Goal: Navigation & Orientation: Find specific page/section

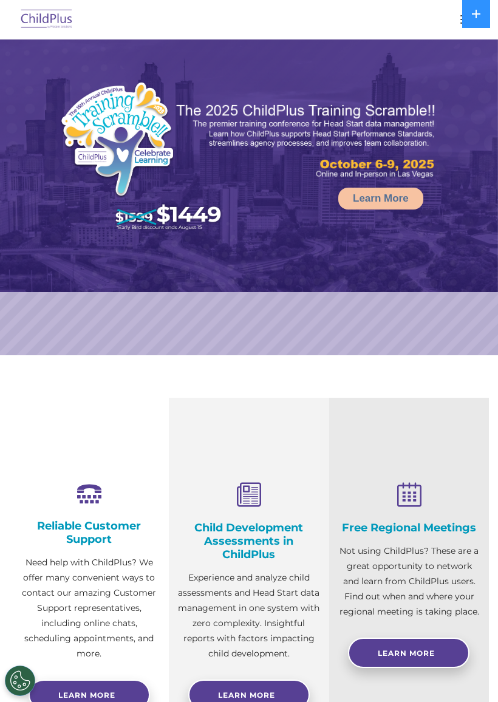
select select "MEDIUM"
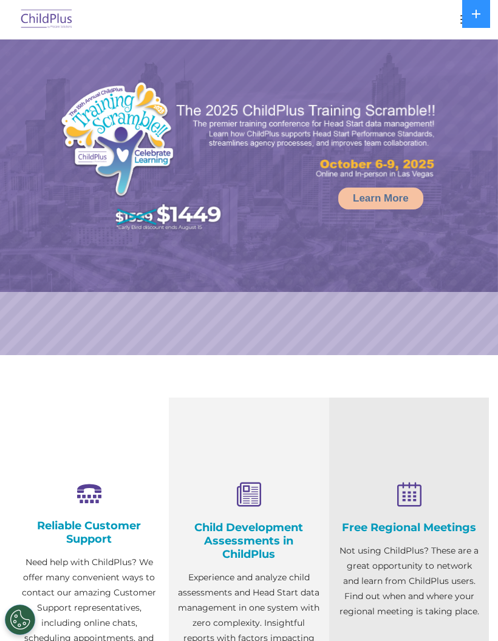
select select "MEDIUM"
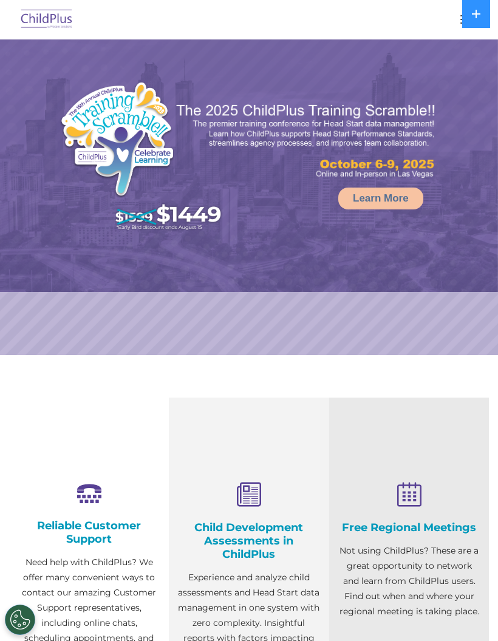
select select "MEDIUM"
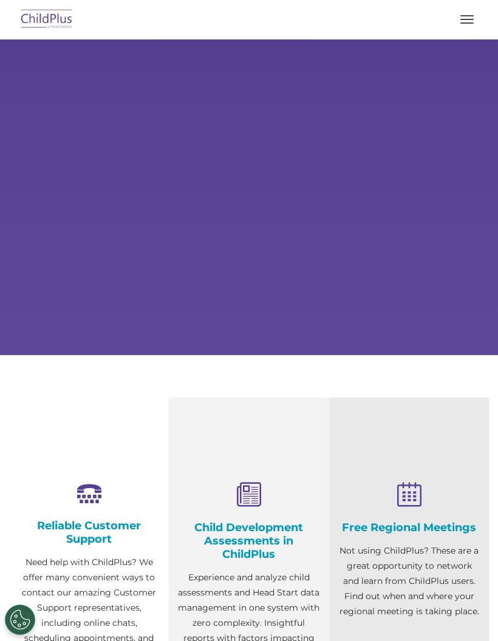
select select "MEDIUM"
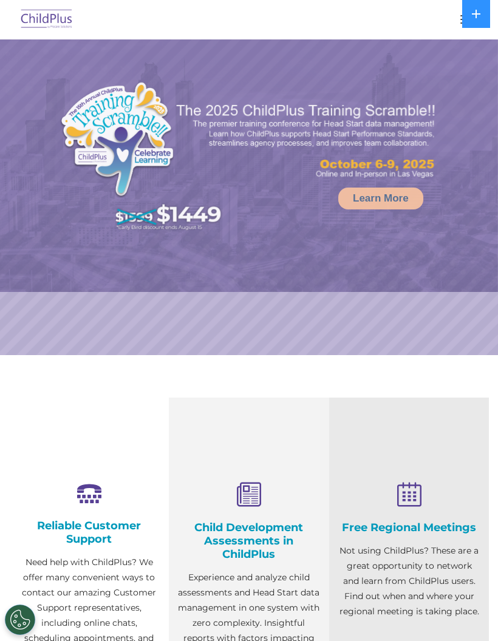
select select "MEDIUM"
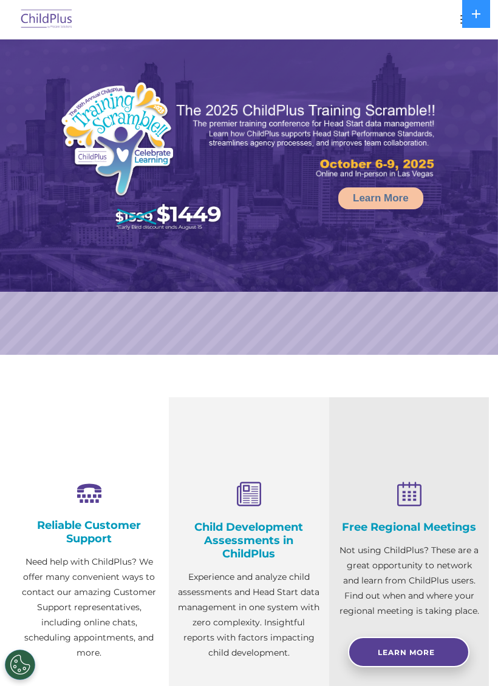
select select "MEDIUM"
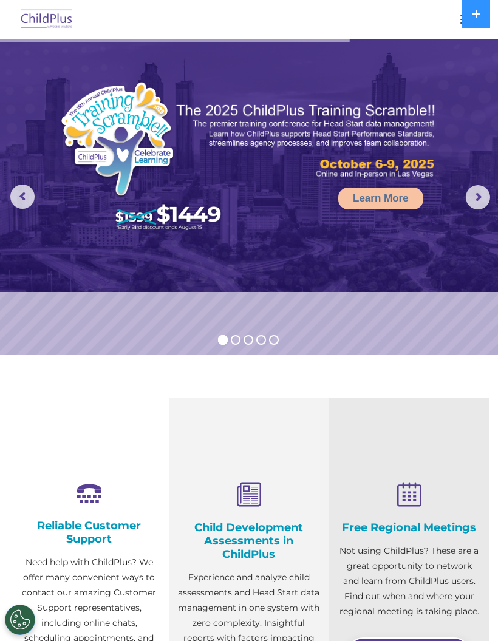
click at [476, 192] on rs-arrow at bounding box center [478, 197] width 24 height 24
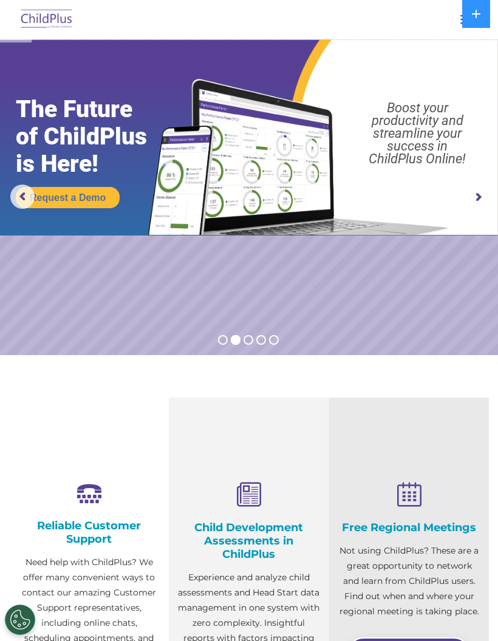
click at [476, 193] on rs-arrow at bounding box center [478, 197] width 24 height 24
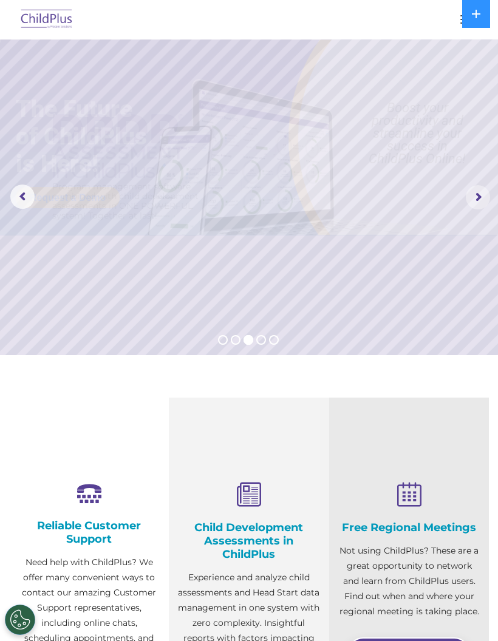
click at [477, 198] on rs-arrow at bounding box center [478, 197] width 24 height 24
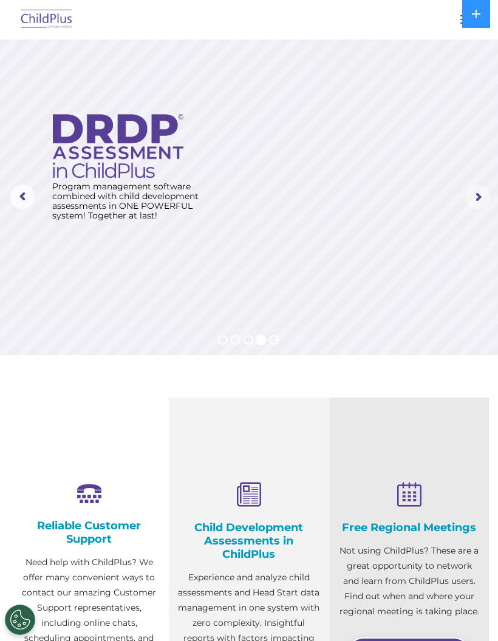
click at [478, 202] on rs-arrow at bounding box center [478, 197] width 24 height 24
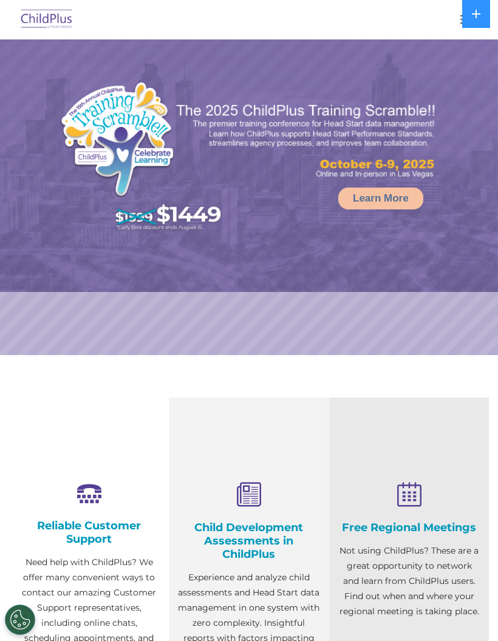
select select "MEDIUM"
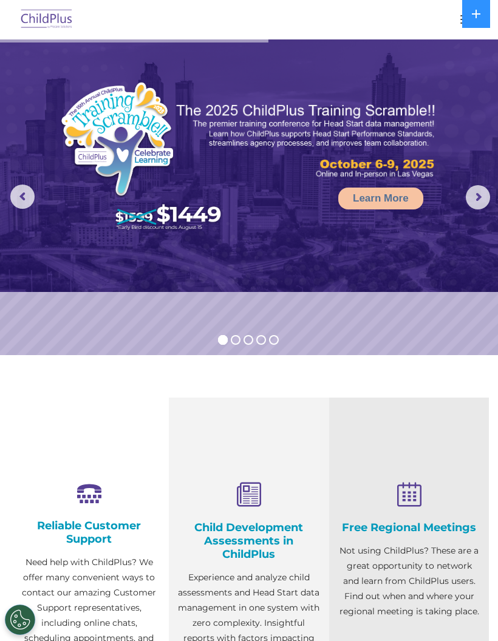
click at [475, 194] on rs-arrow at bounding box center [478, 197] width 24 height 24
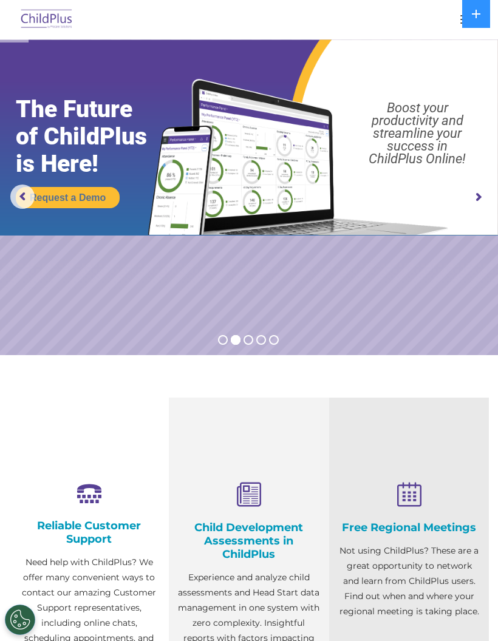
click at [476, 197] on rs-arrow at bounding box center [478, 197] width 24 height 24
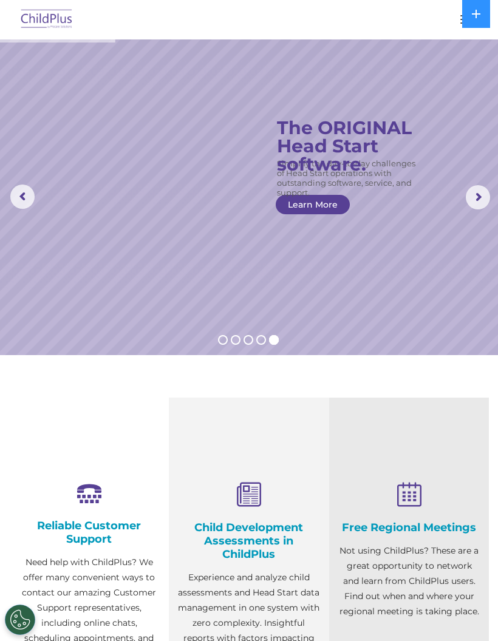
click at [448, 18] on div at bounding box center [248, 19] width 449 height 29
click at [454, 24] on button "button" at bounding box center [466, 19] width 25 height 19
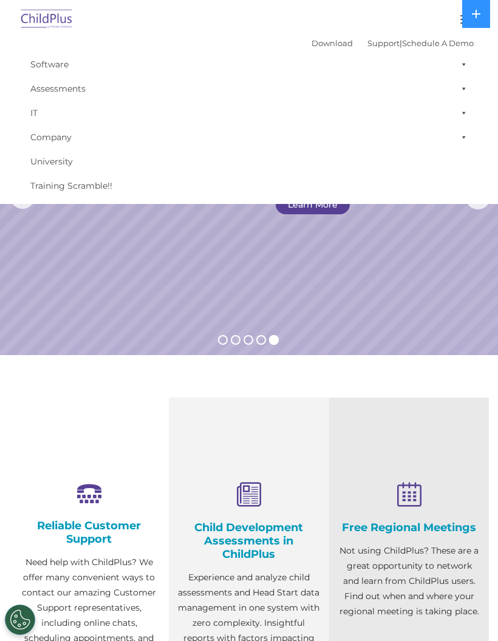
click at [450, 22] on div at bounding box center [248, 19] width 449 height 29
click at [475, 16] on icon at bounding box center [476, 14] width 10 height 10
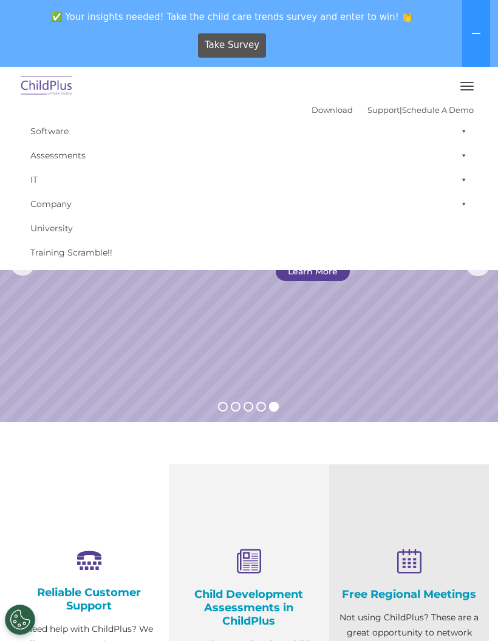
click at [476, 39] on button at bounding box center [476, 33] width 28 height 67
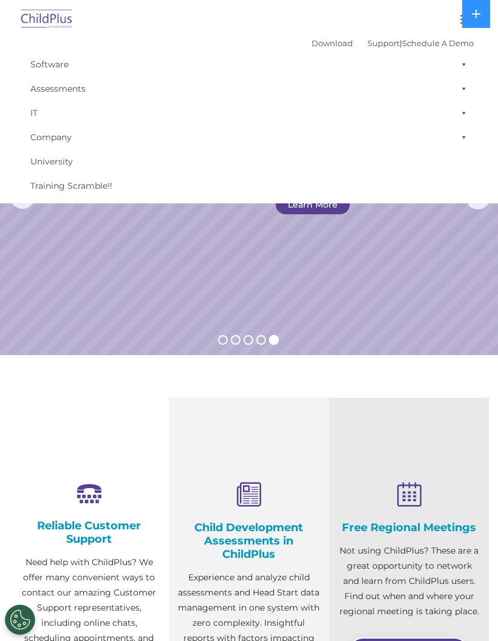
click at [475, 12] on icon at bounding box center [476, 14] width 10 height 10
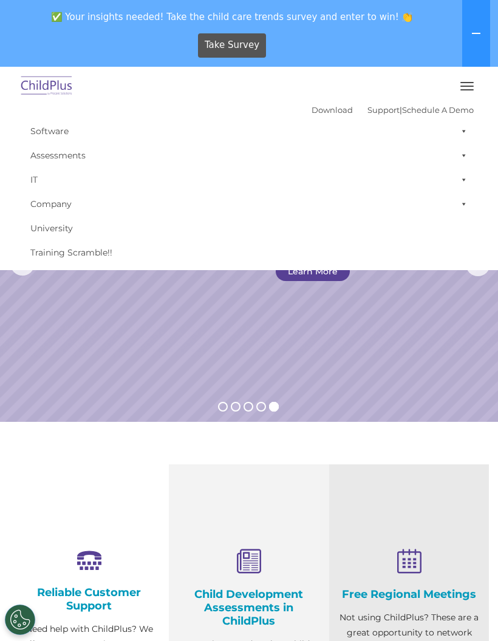
click at [467, 86] on span "button" at bounding box center [466, 86] width 13 height 1
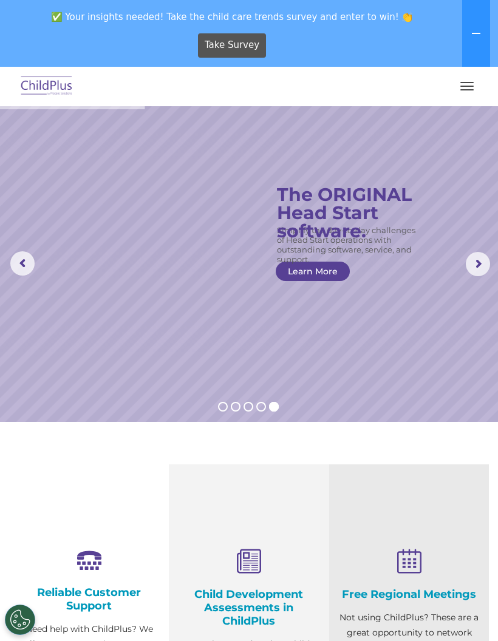
click at [463, 83] on button "button" at bounding box center [466, 85] width 25 height 19
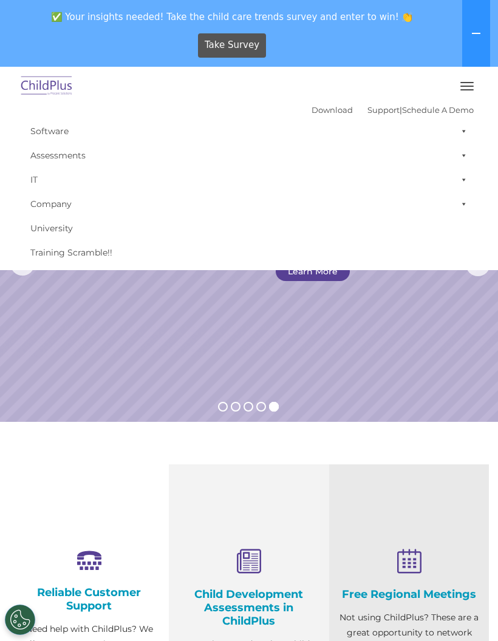
click at [32, 155] on link "Assessments" at bounding box center [248, 155] width 449 height 24
click at [112, 121] on link "Software" at bounding box center [248, 131] width 449 height 24
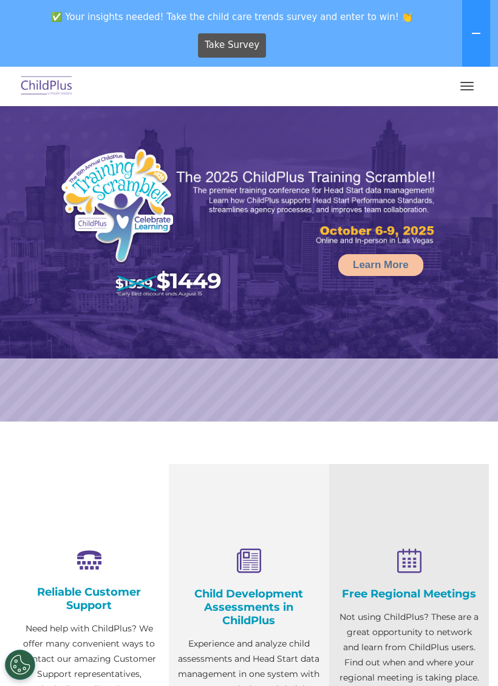
select select "MEDIUM"
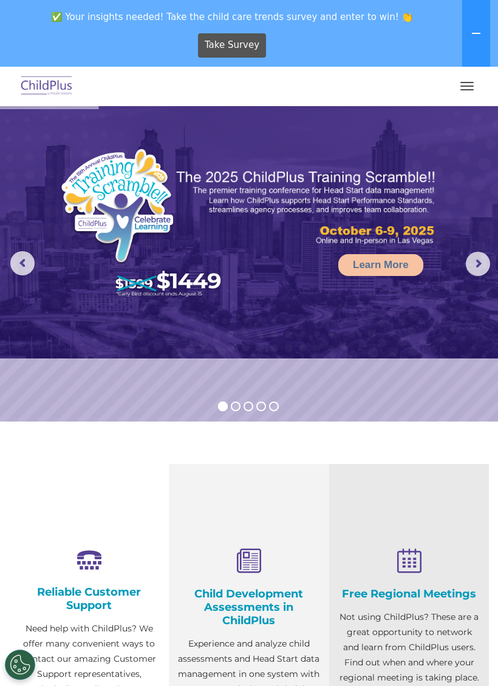
click at [465, 93] on button "button" at bounding box center [466, 85] width 25 height 19
